Goal: Book appointment/travel/reservation

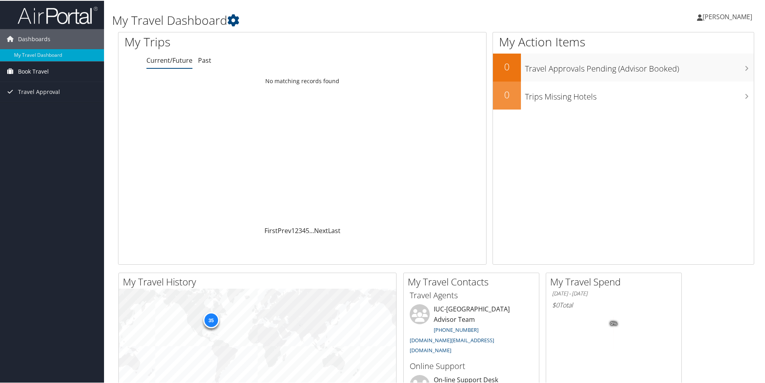
click at [35, 69] on span "Book Travel" at bounding box center [33, 71] width 31 height 20
click at [44, 98] on link "Book/Manage Online Trips" at bounding box center [52, 99] width 104 height 12
